Goal: Find specific page/section: Find specific page/section

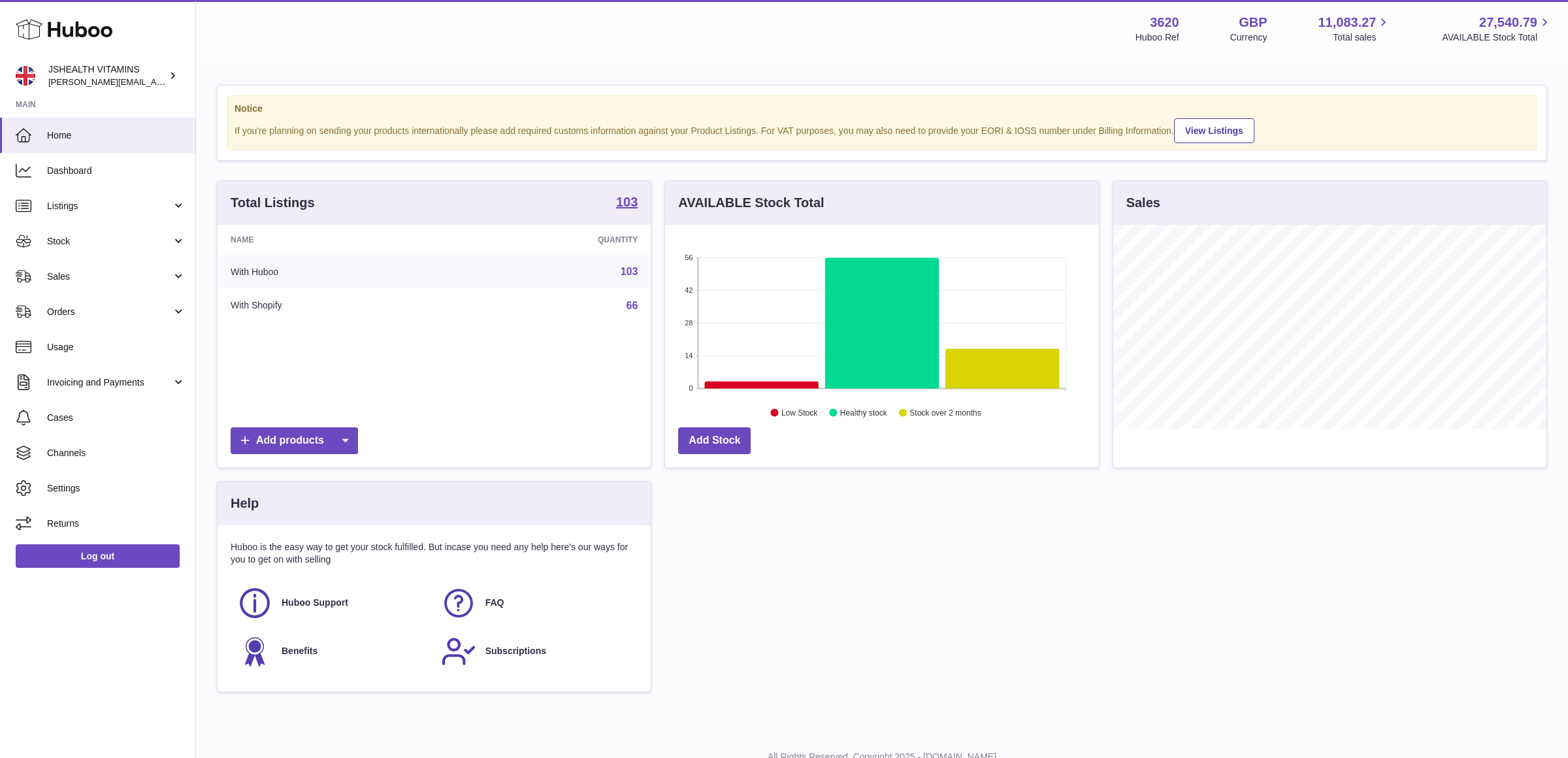
scroll to position [203, 433]
click at [105, 238] on span "Stock" at bounding box center [109, 241] width 124 height 12
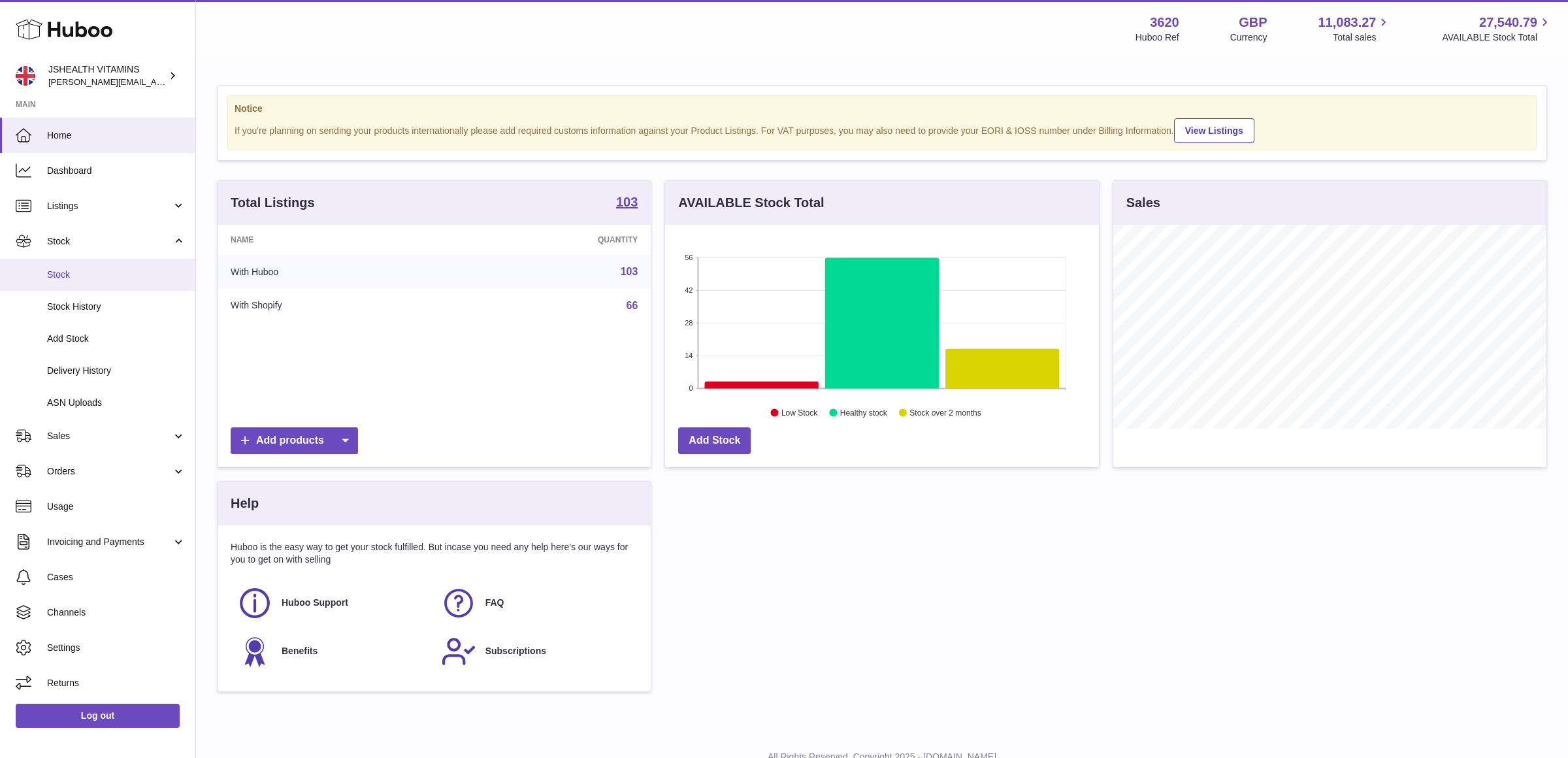
click at [94, 272] on span "Stock" at bounding box center [116, 274] width 138 height 12
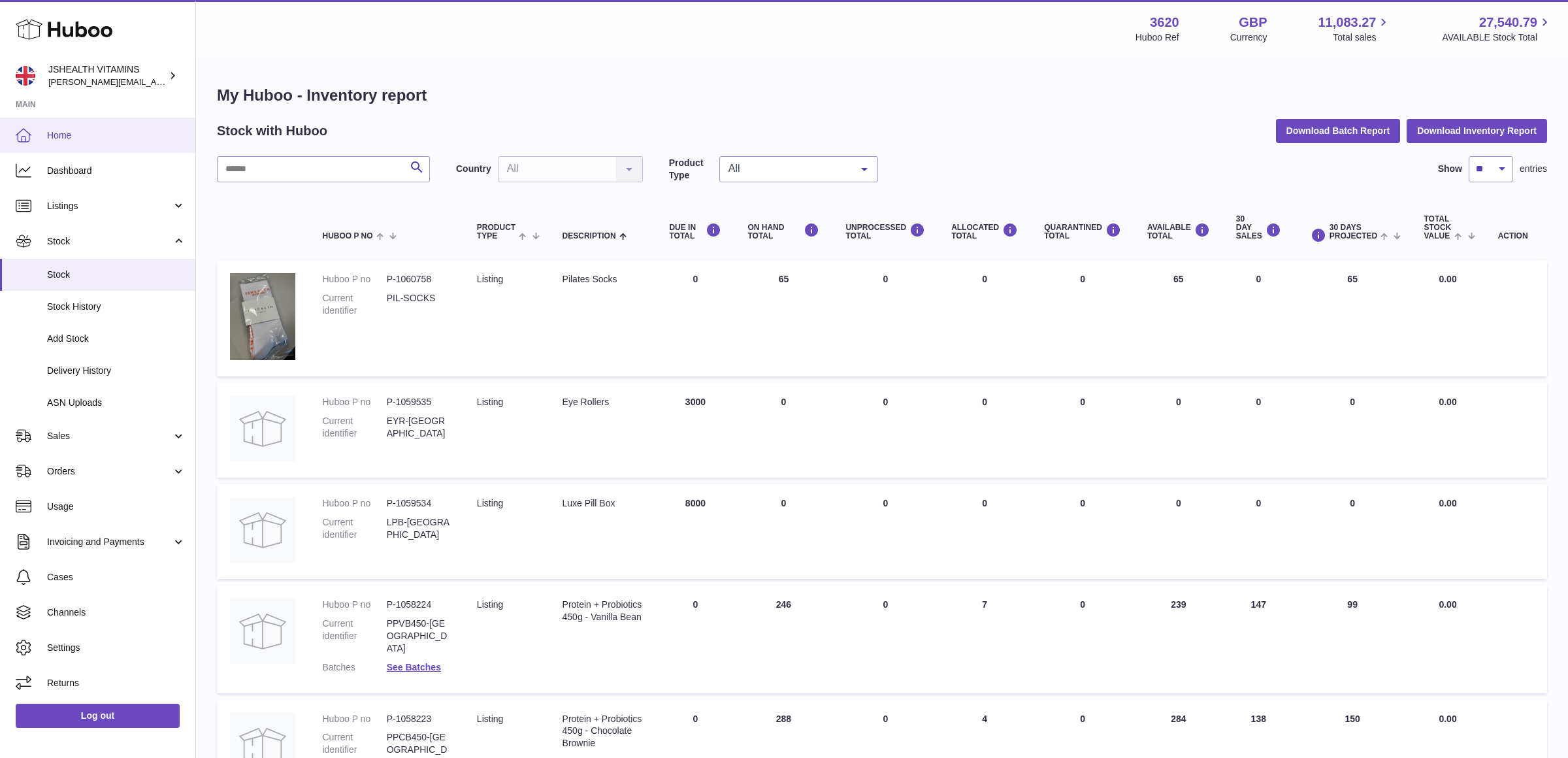
click at [86, 133] on span "Home" at bounding box center [116, 135] width 138 height 12
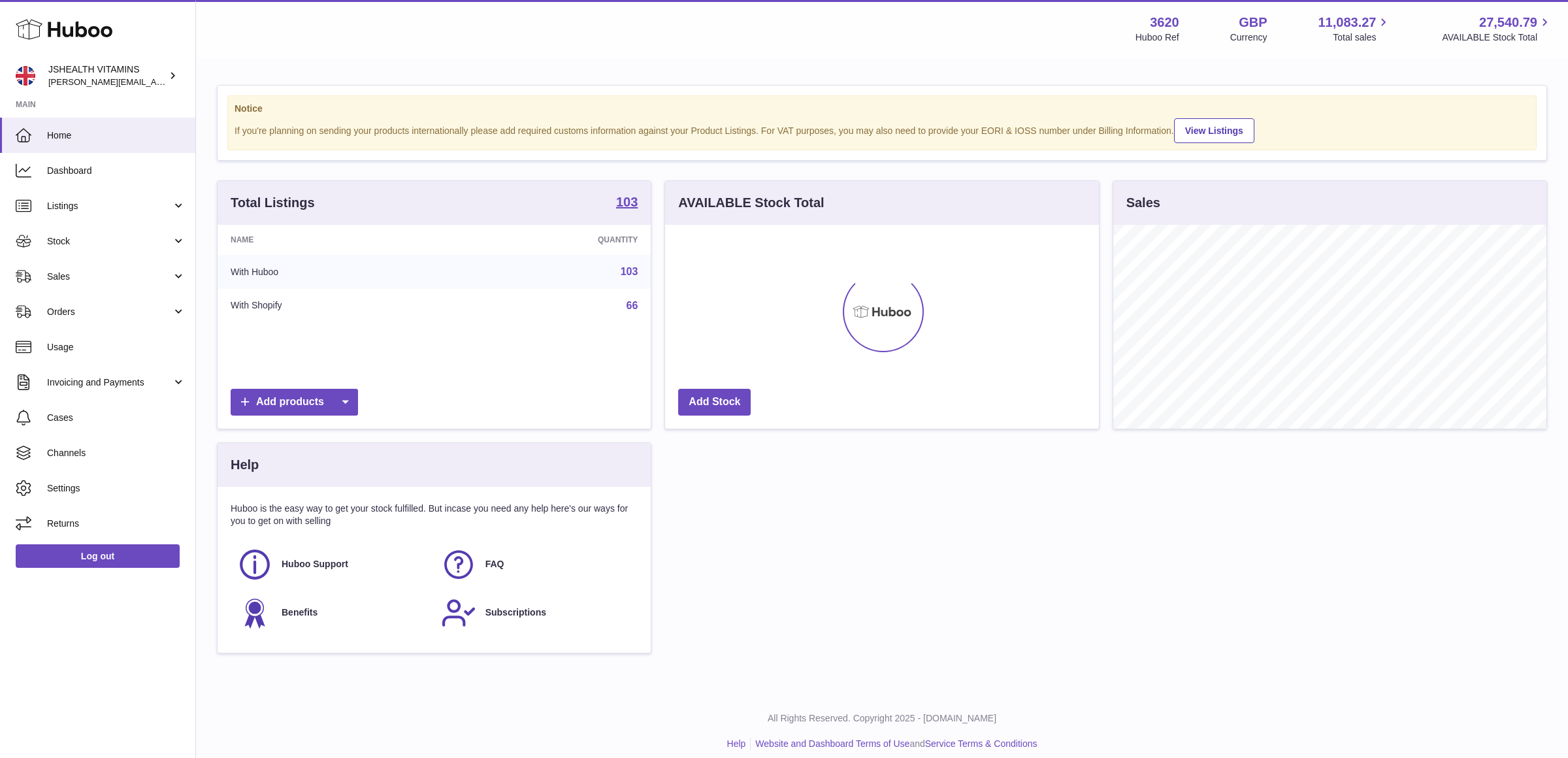
scroll to position [203, 433]
